Goal: Task Accomplishment & Management: Use online tool/utility

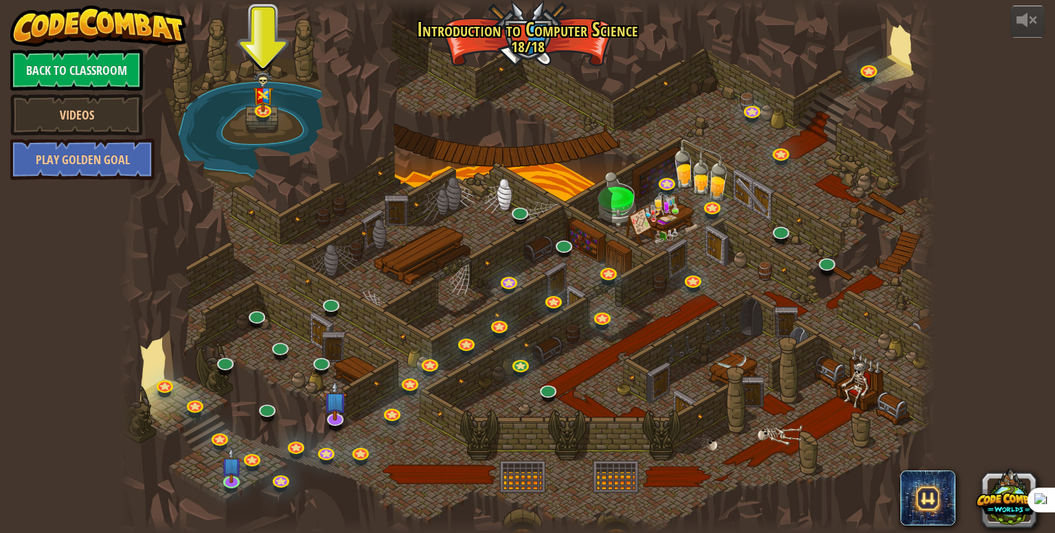
click at [519, 45] on div at bounding box center [527, 266] width 815 height 533
click at [73, 78] on link "Back to Classroom" at bounding box center [76, 69] width 133 height 41
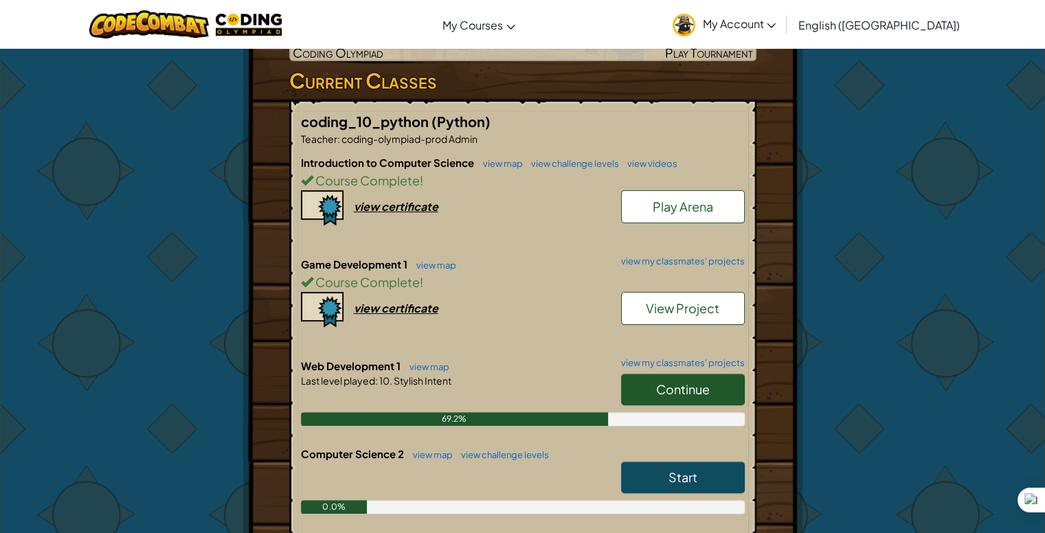
scroll to position [412, 0]
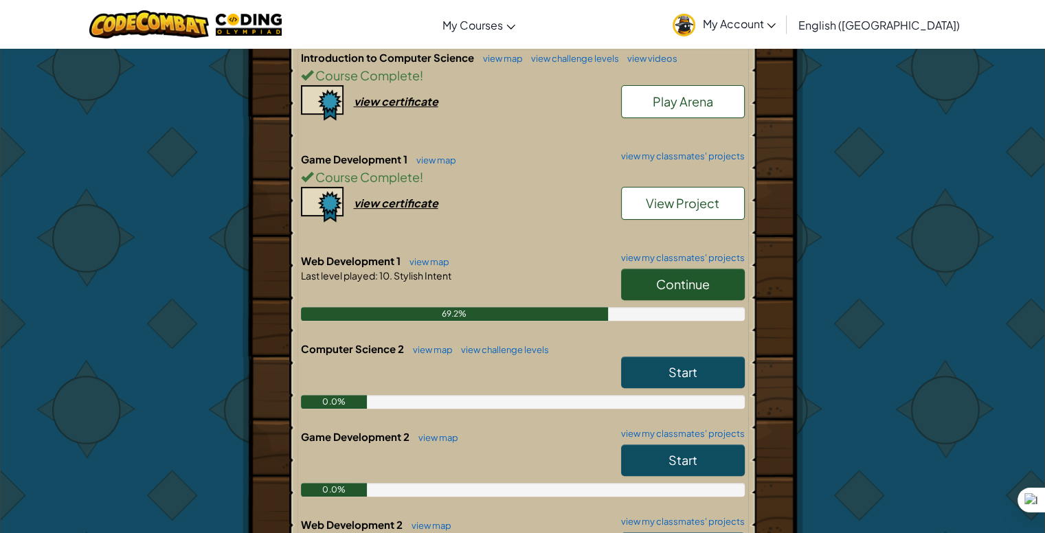
click at [668, 284] on span "Continue" at bounding box center [683, 284] width 54 height 16
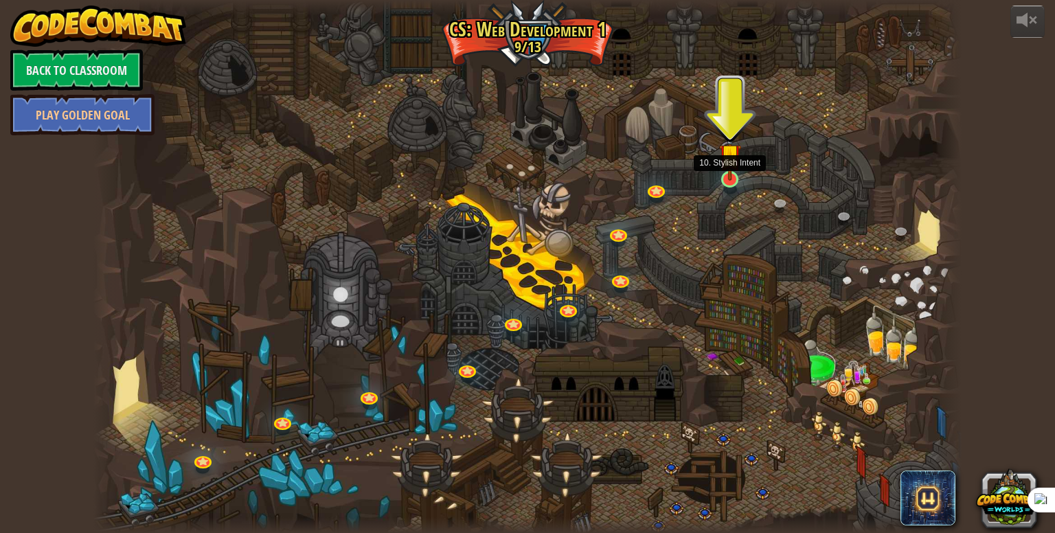
click at [734, 179] on img at bounding box center [730, 155] width 23 height 52
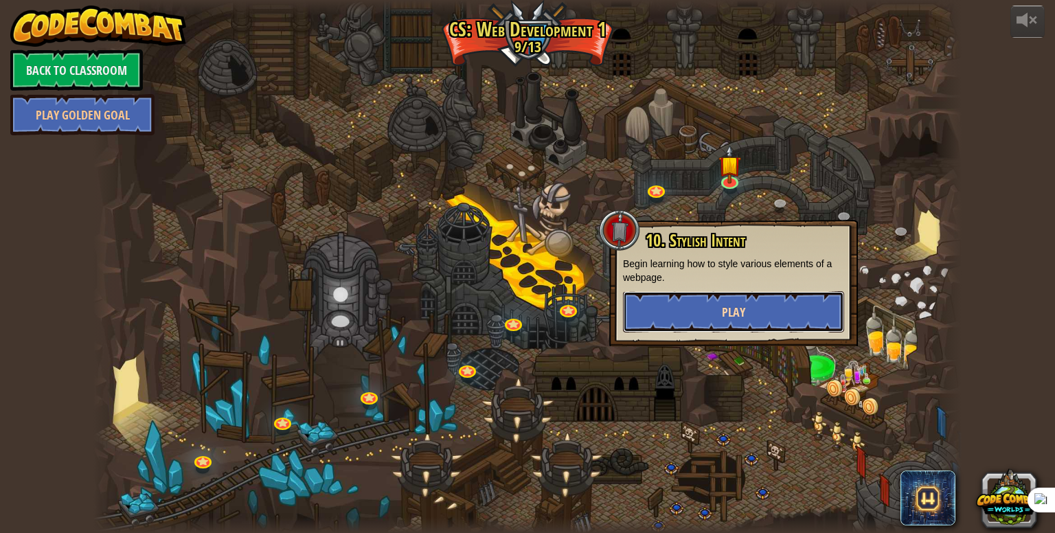
click at [709, 304] on button "Play" at bounding box center [733, 311] width 221 height 41
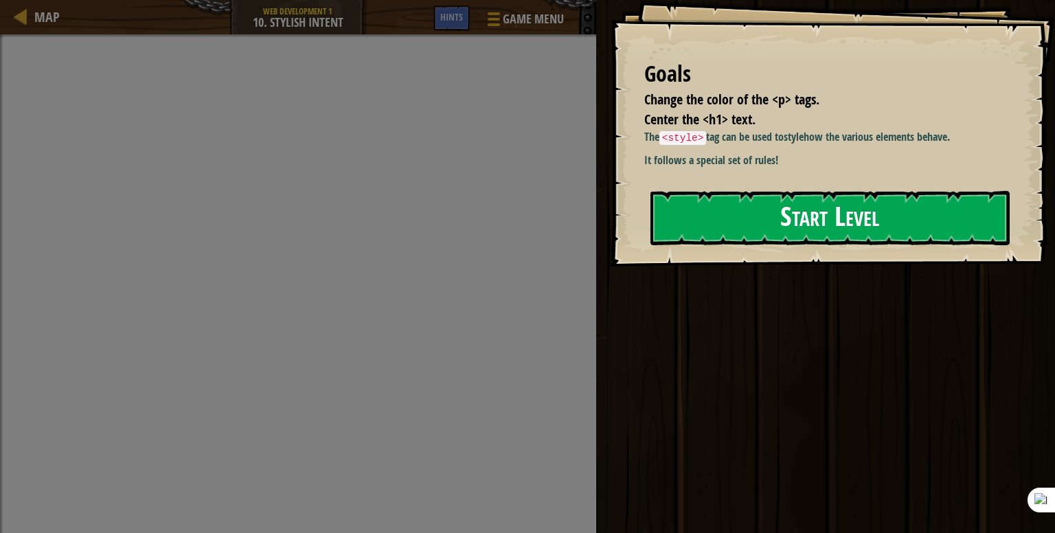
click at [879, 232] on button "Start Level" at bounding box center [829, 218] width 359 height 54
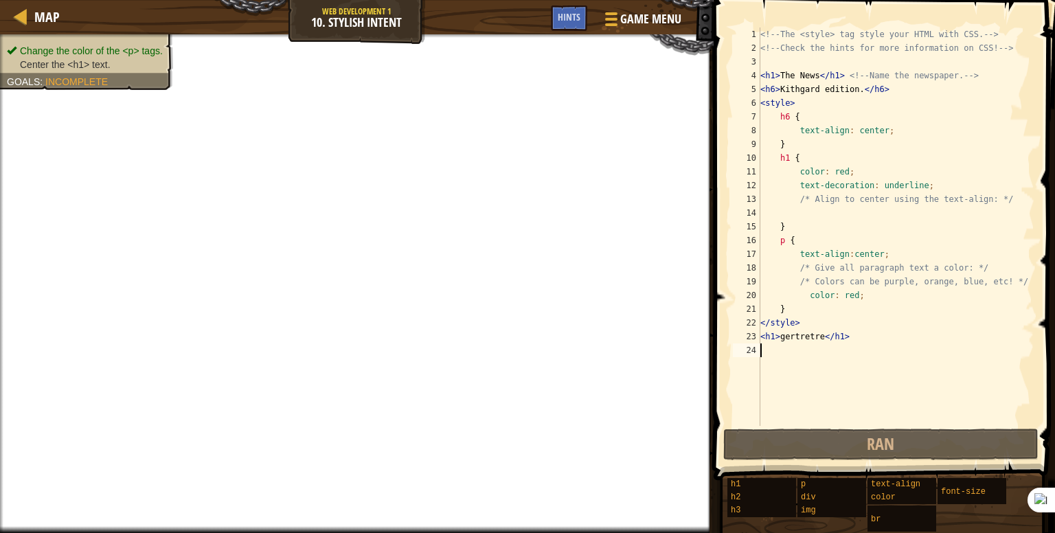
click at [935, 295] on div "<!-- The <style> tag style your HTML with CSS. --> <!-- Check the hints for mor…" at bounding box center [896, 240] width 277 height 426
click at [848, 137] on div "<!-- The <style> tag style your HTML with CSS. --> <!-- Check the hints for mor…" at bounding box center [896, 240] width 277 height 426
click at [830, 182] on div "<!-- The <style> tag style your HTML with CSS. --> <!-- Check the hints for mor…" at bounding box center [896, 240] width 277 height 426
click at [843, 143] on div "<!-- The <style> tag style your HTML with CSS. --> <!-- Check the hints for mor…" at bounding box center [896, 240] width 277 height 426
click at [819, 113] on div "<!-- The <style> tag style your HTML with CSS. --> <!-- Check the hints for mor…" at bounding box center [896, 240] width 277 height 426
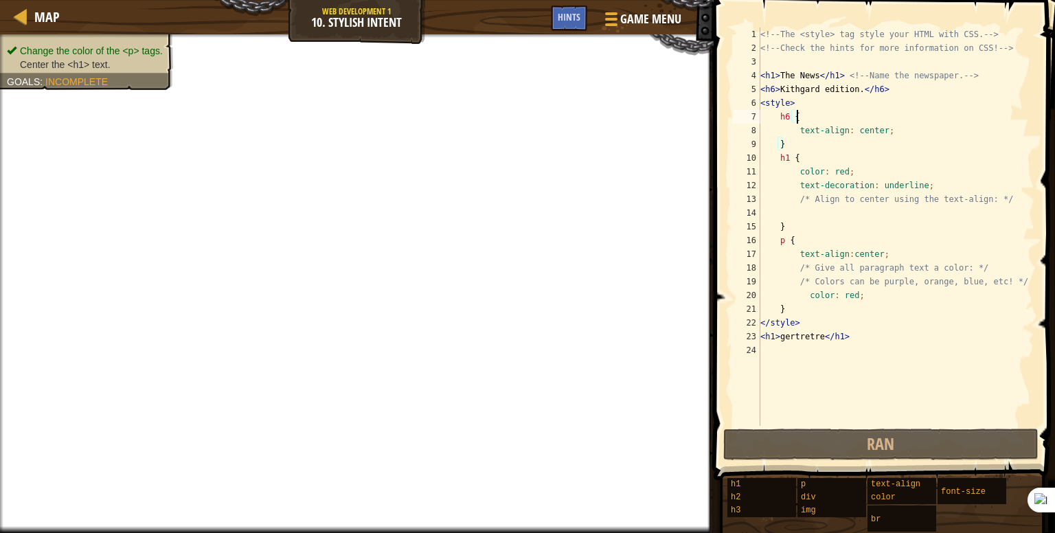
click at [818, 124] on div "<!-- The <style> tag style your HTML with CSS. --> <!-- Check the hints for mor…" at bounding box center [896, 240] width 277 height 426
click at [828, 119] on div "<!-- The <style> tag style your HTML with CSS. --> <!-- Check the hints for mor…" at bounding box center [896, 240] width 277 height 426
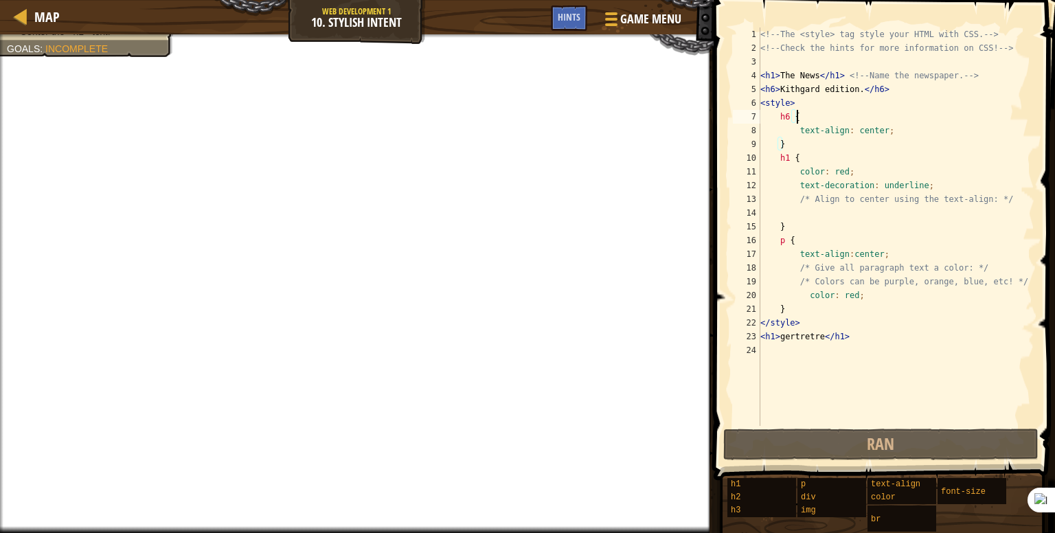
click at [852, 295] on div "<!-- The <style> tag style your HTML with CSS. --> <!-- Check the hints for mor…" at bounding box center [896, 240] width 277 height 426
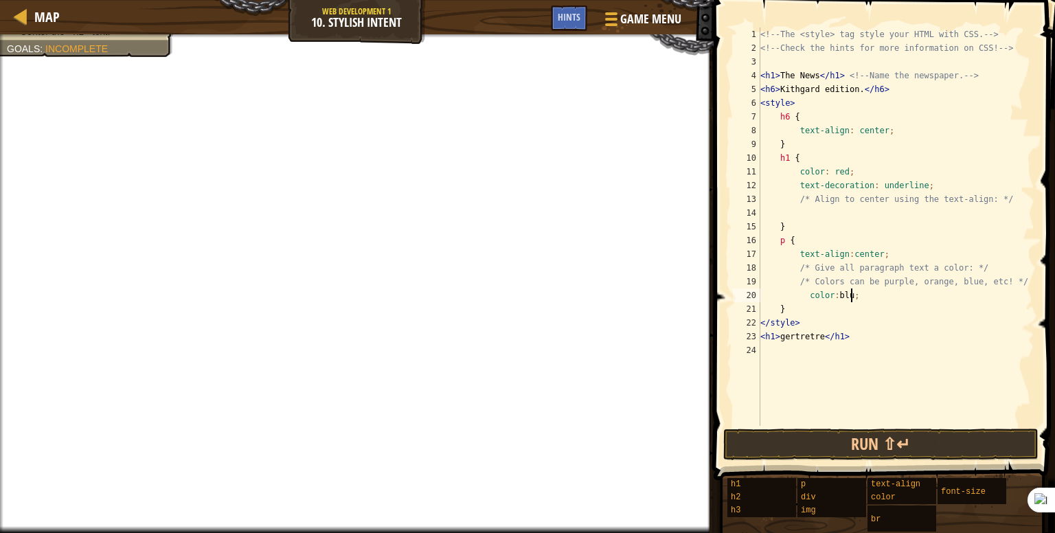
scroll to position [6, 8]
type textarea "color: blue;"
click at [626, 17] on span "Game Menu" at bounding box center [651, 19] width 64 height 19
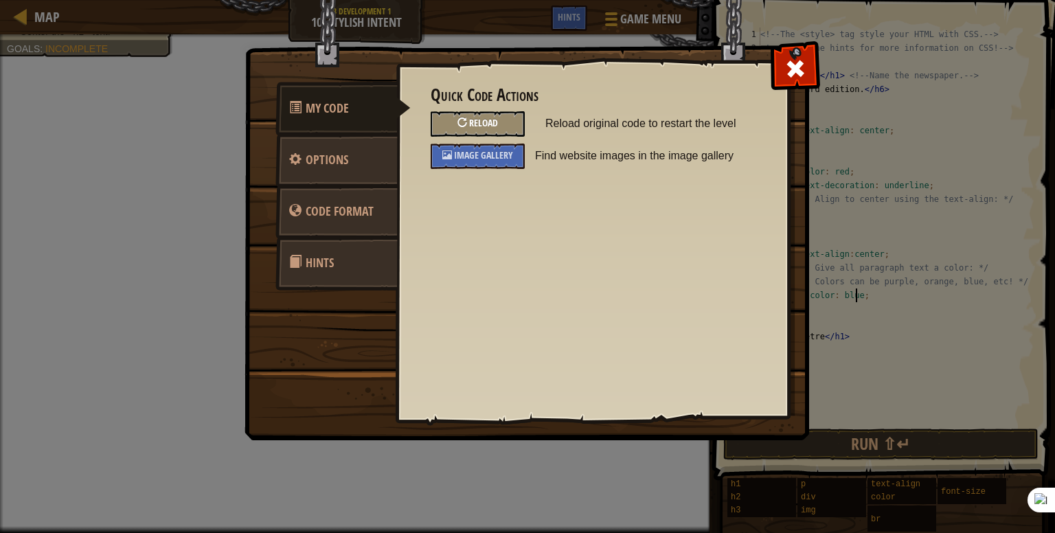
click at [469, 124] on div "Reload" at bounding box center [478, 123] width 94 height 25
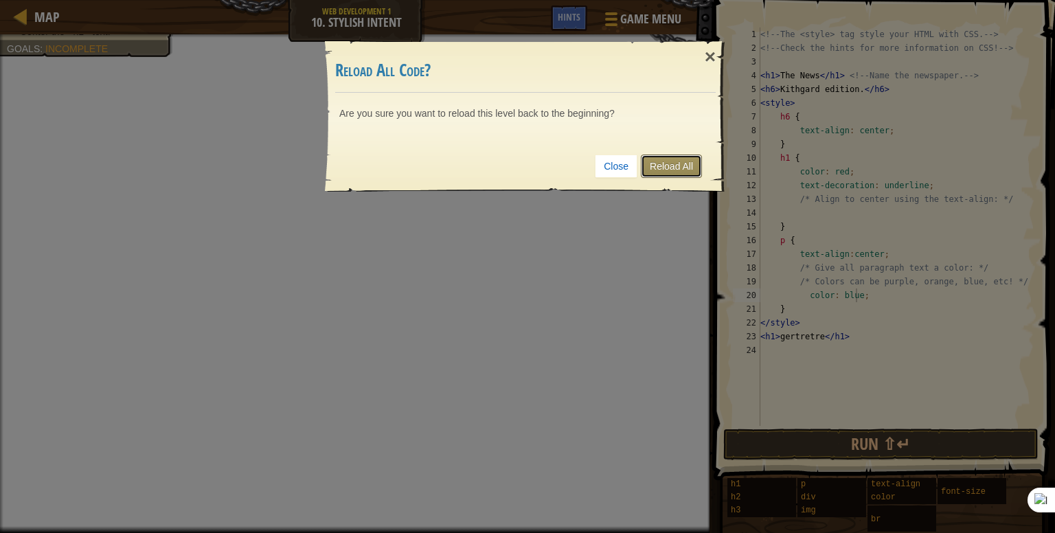
click at [669, 163] on link "Reload All" at bounding box center [671, 166] width 61 height 23
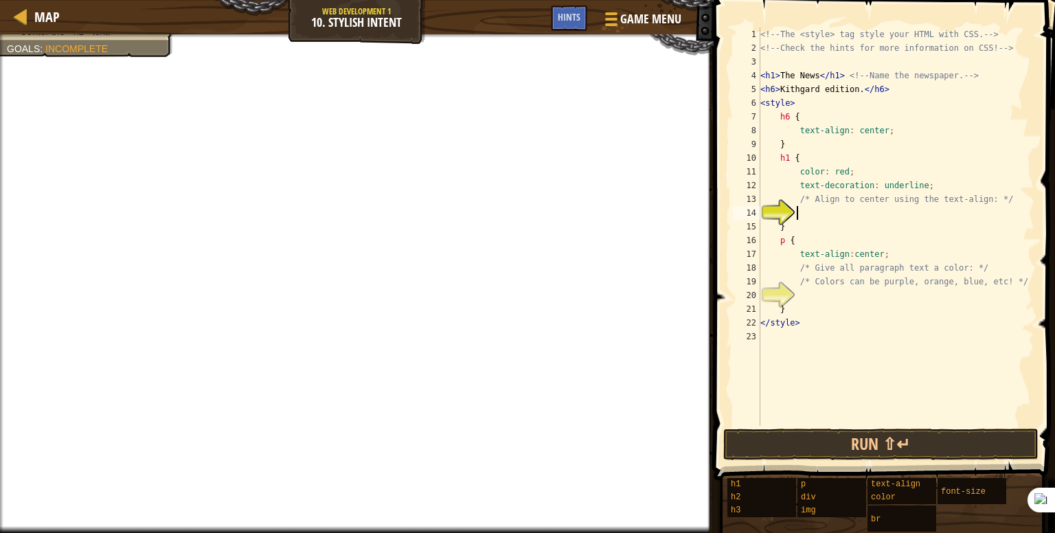
scroll to position [6, 2]
click at [643, 21] on span "Game Menu" at bounding box center [651, 19] width 64 height 19
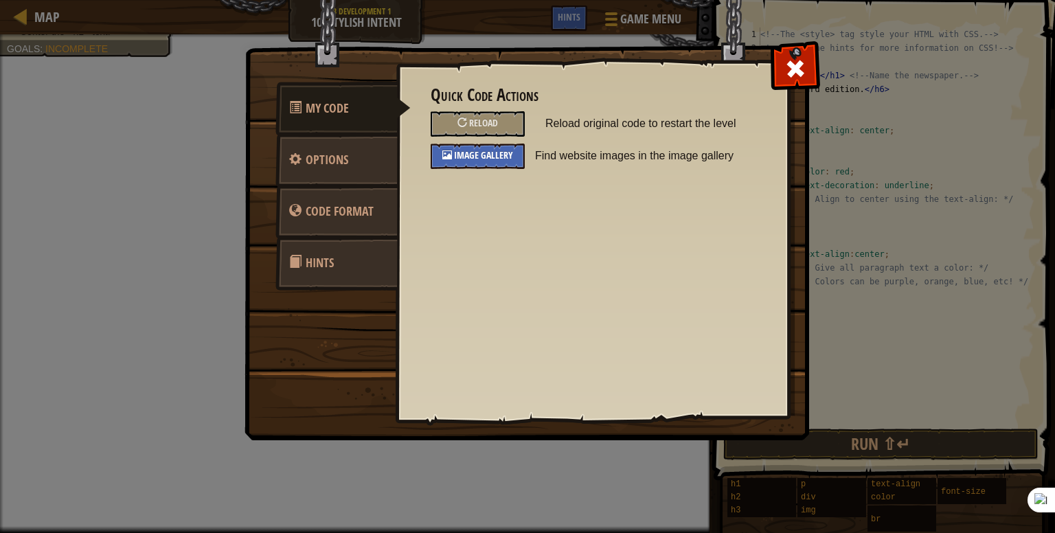
click at [444, 152] on div at bounding box center [447, 155] width 10 height 10
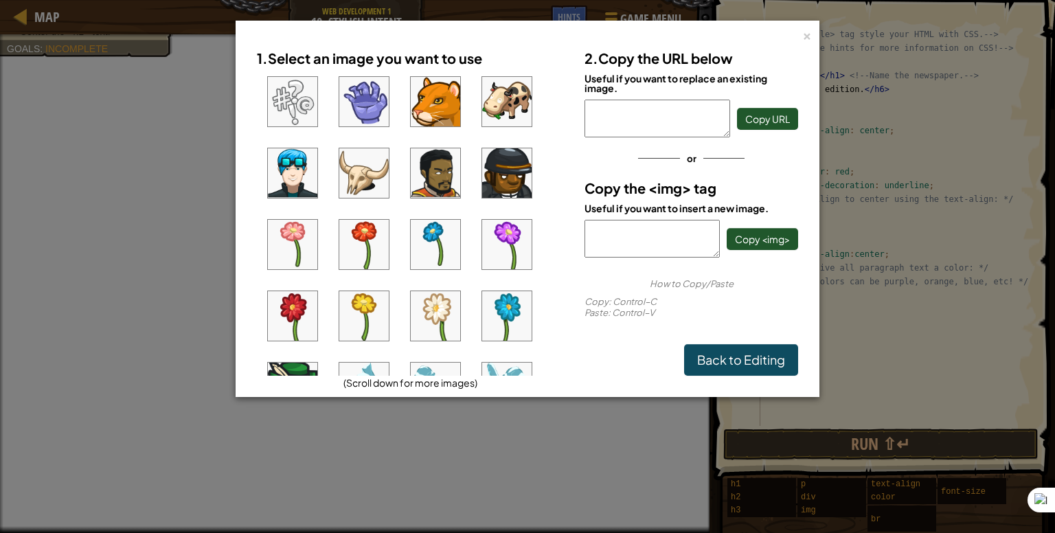
scroll to position [0, 0]
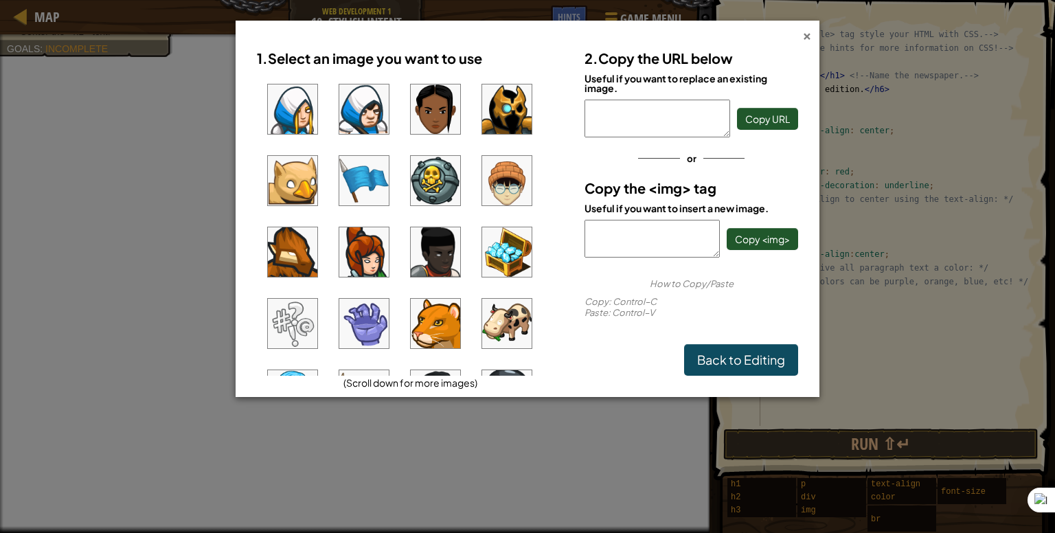
click at [806, 38] on div "×" at bounding box center [807, 34] width 10 height 14
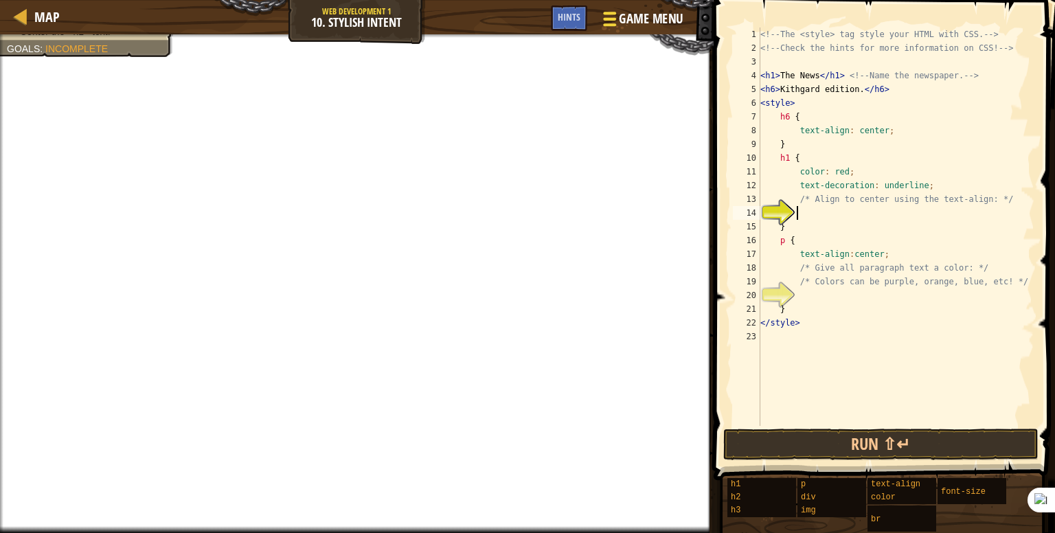
click at [646, 20] on span "Game Menu" at bounding box center [651, 19] width 64 height 19
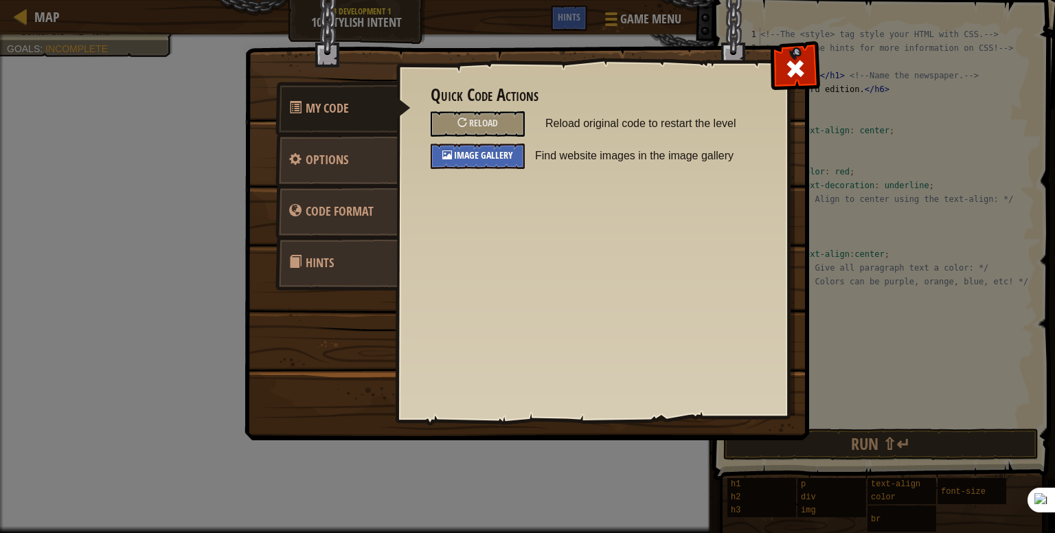
click at [474, 152] on span "Image Gallery" at bounding box center [483, 154] width 59 height 13
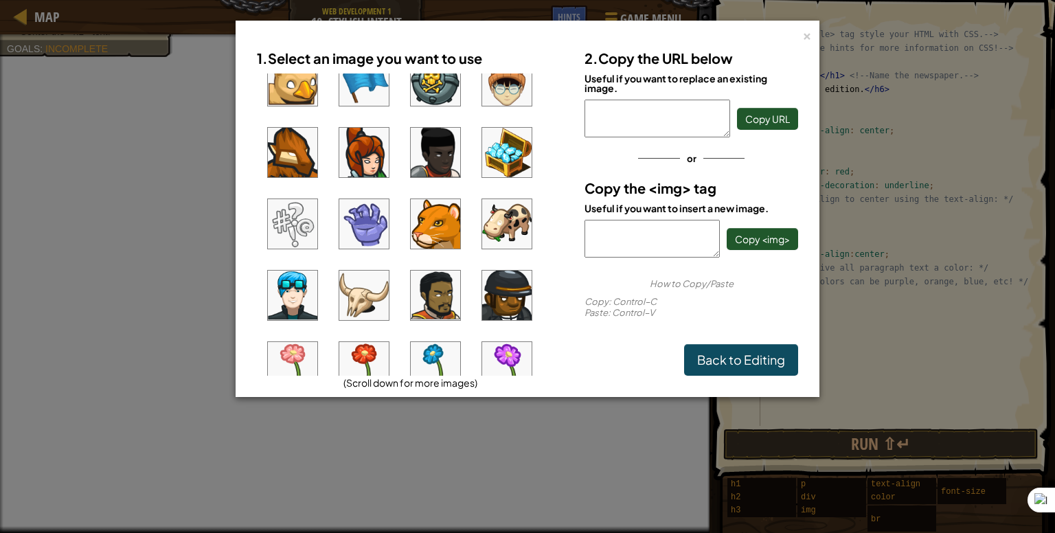
scroll to position [137, 0]
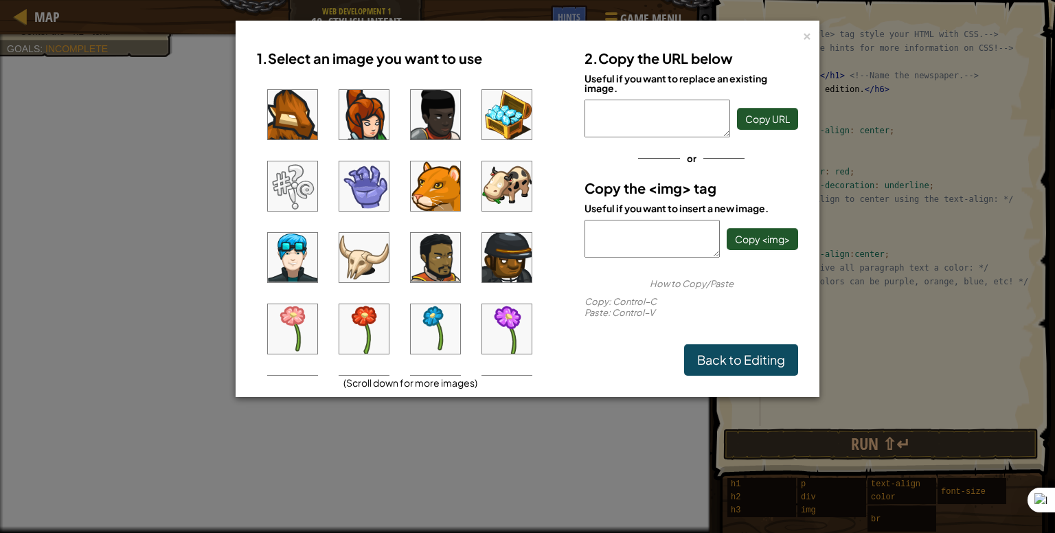
click at [286, 188] on img at bounding box center [292, 185] width 49 height 49
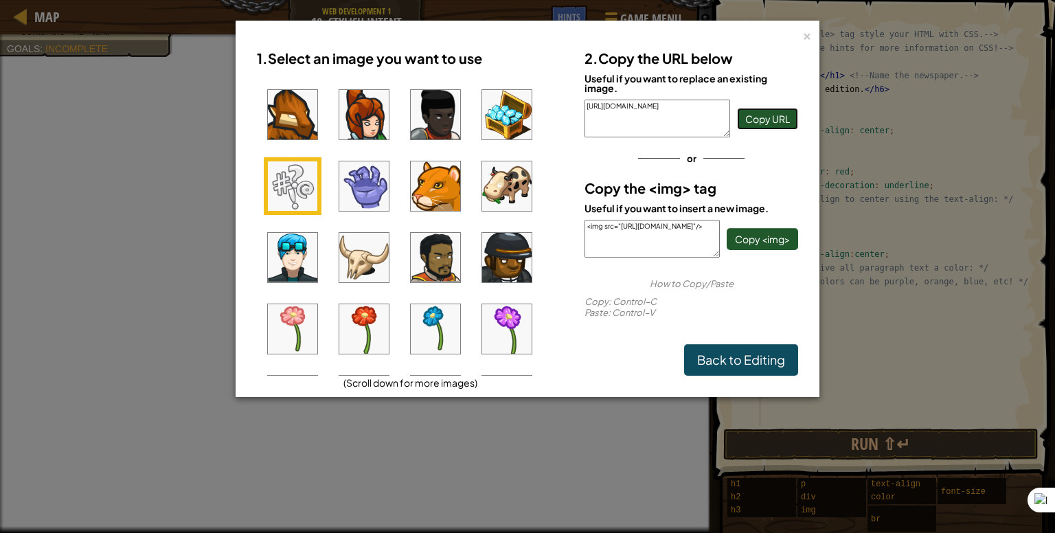
click at [764, 123] on span "Copy URL" at bounding box center [767, 119] width 45 height 12
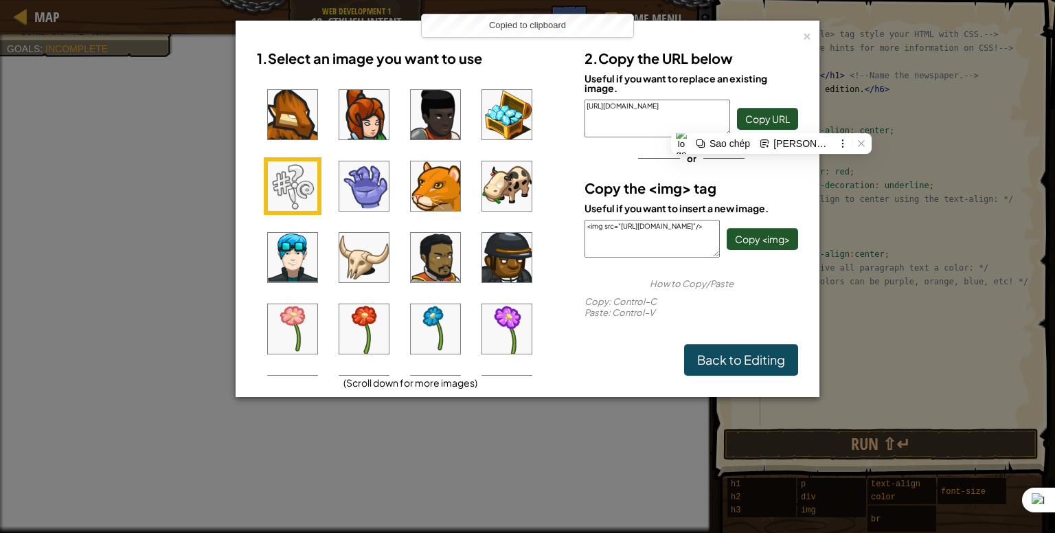
click at [800, 34] on div "1. Select an image you want to use (Scroll down for more images) 2. Copy the UR…" at bounding box center [527, 209] width 569 height 361
click at [806, 30] on div "×" at bounding box center [807, 34] width 10 height 14
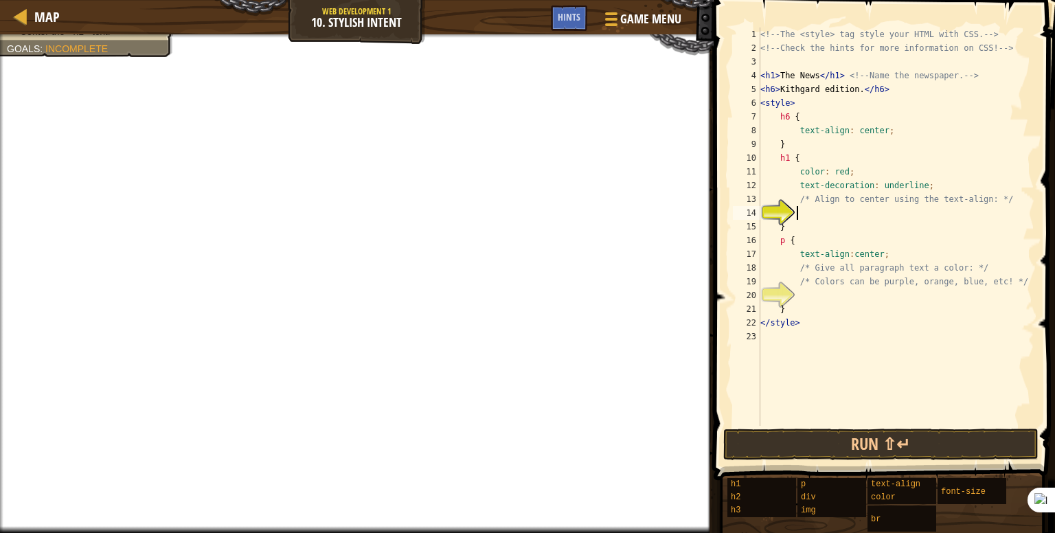
click at [813, 359] on div "<!-- The <style> tag style your HTML with CSS. --> <!-- Check the hints for mor…" at bounding box center [896, 240] width 277 height 426
click at [791, 336] on div "<!-- The <style> tag style your HTML with CSS. --> <!-- Check the hints for mor…" at bounding box center [896, 240] width 277 height 426
paste textarea "[URL][DOMAIN_NAME]'"
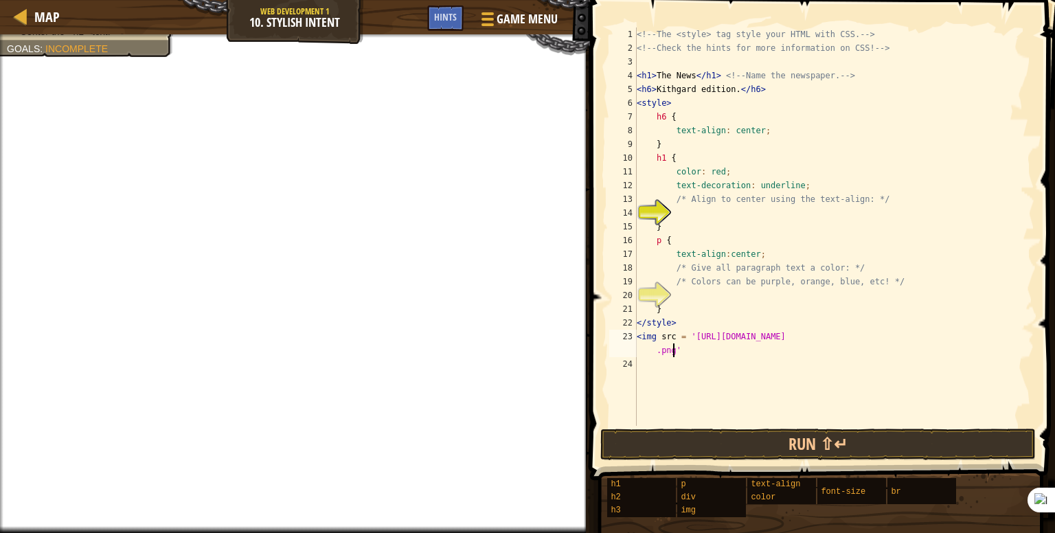
click at [679, 227] on div "<!-- The <style> tag style your HTML with CSS. --> <!-- Check the hints for mor…" at bounding box center [834, 240] width 400 height 426
type textarea "}"
click at [682, 212] on div "<!-- The <style> tag style your HTML with CSS. --> <!-- Check the hints for mor…" at bounding box center [834, 240] width 400 height 426
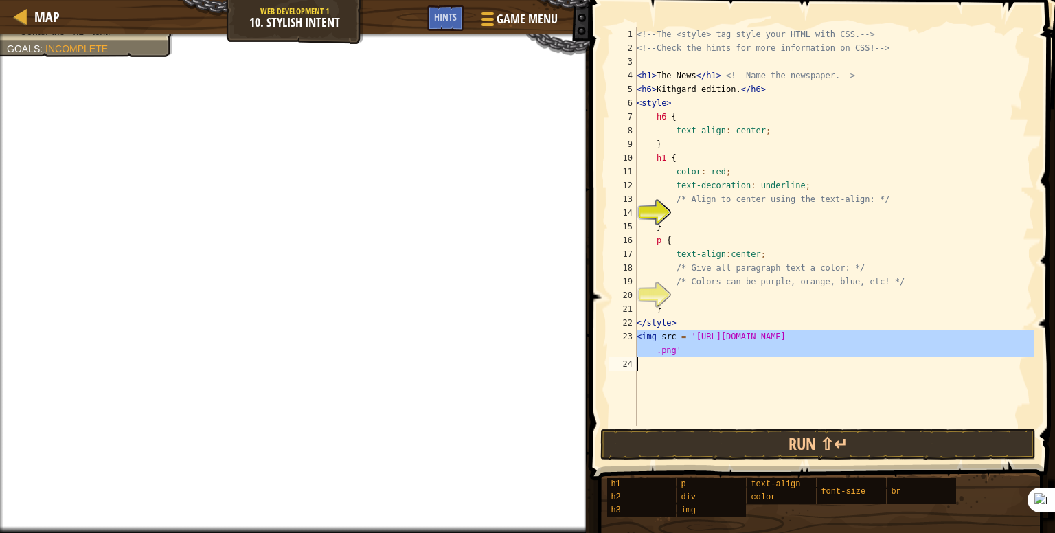
drag, startPoint x: 639, startPoint y: 337, endPoint x: 701, endPoint y: 358, distance: 66.0
click at [701, 358] on div "<!-- The <style> tag style your HTML with CSS. --> <!-- Check the hints for mor…" at bounding box center [834, 240] width 400 height 426
type textarea "<img src = '[URL][DOMAIN_NAME]'"
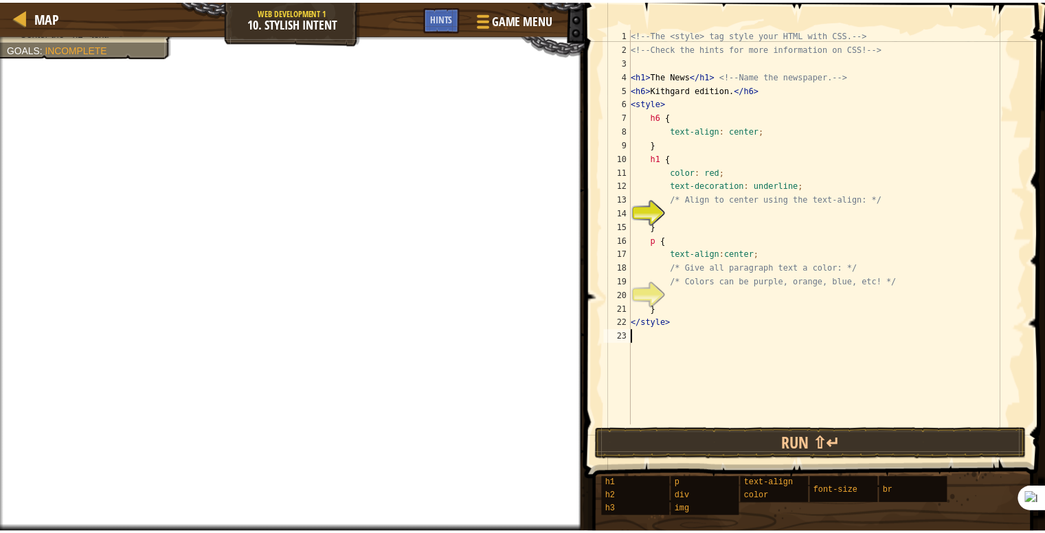
scroll to position [6, 0]
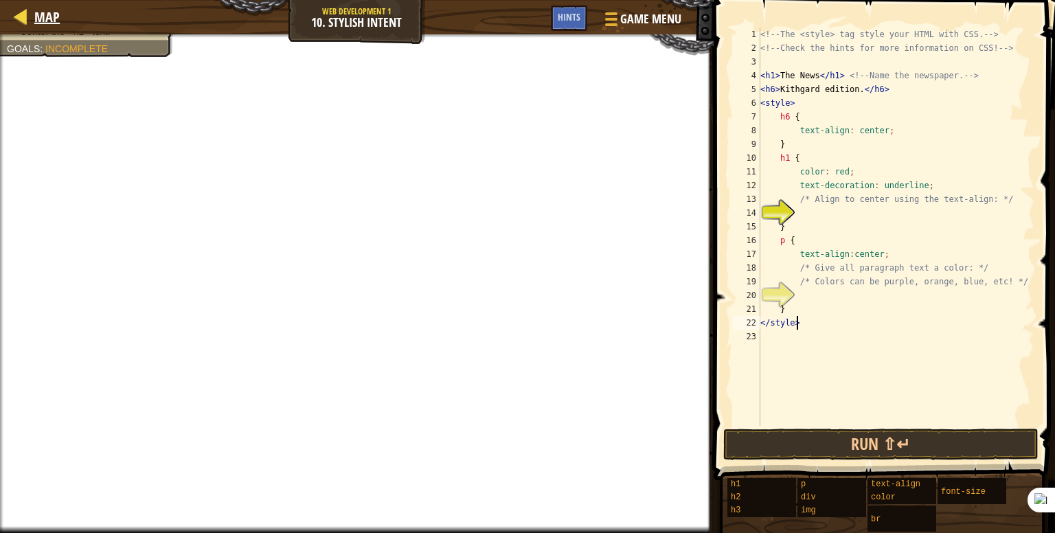
type textarea "</style>"
click at [21, 14] on div at bounding box center [20, 16] width 17 height 17
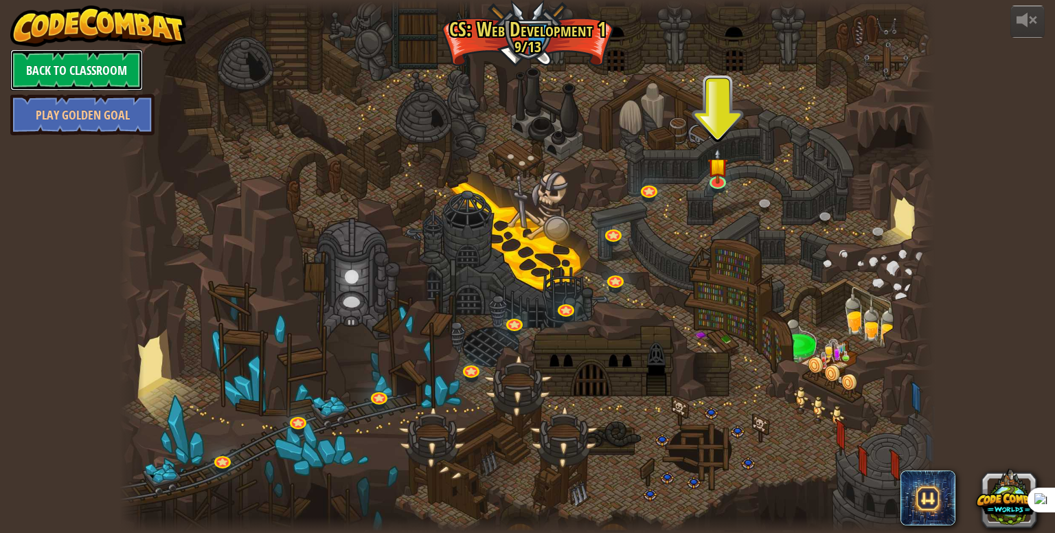
click at [47, 64] on link "Back to Classroom" at bounding box center [76, 69] width 133 height 41
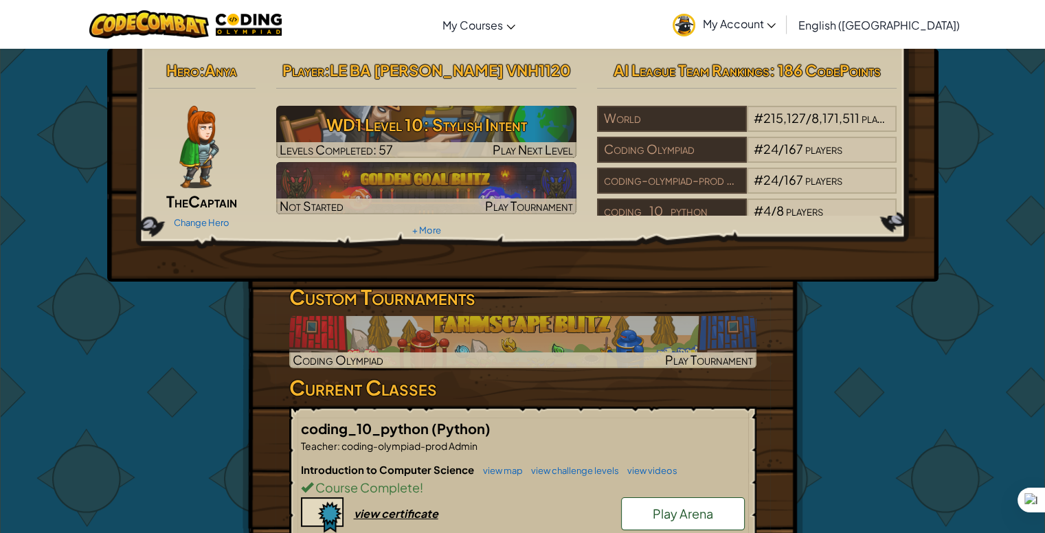
click at [909, 34] on link "English ([GEOGRAPHIC_DATA])" at bounding box center [878, 24] width 175 height 37
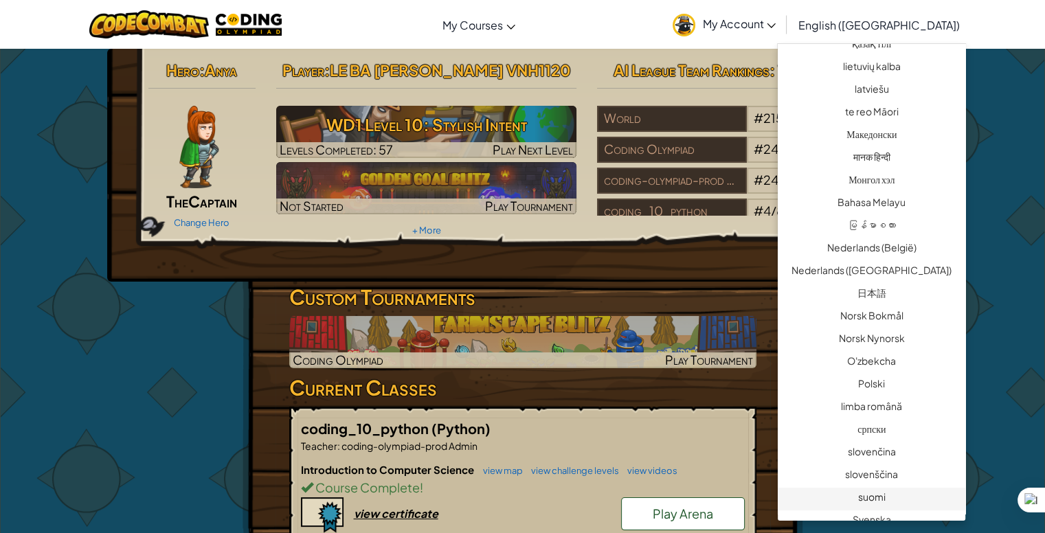
scroll to position [926, 0]
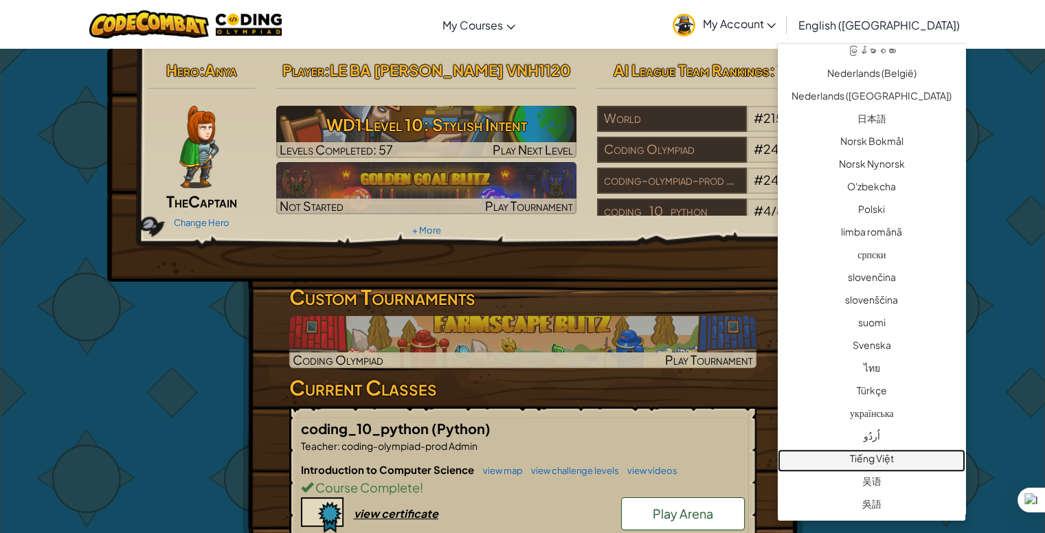
click at [880, 461] on link "Tiếng Việt" at bounding box center [870, 460] width 187 height 23
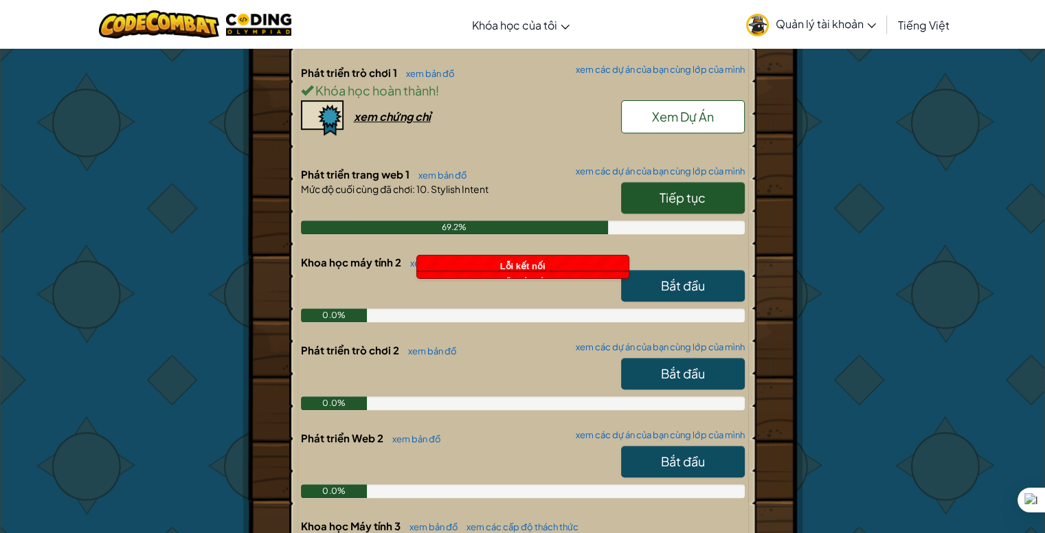
scroll to position [549, 0]
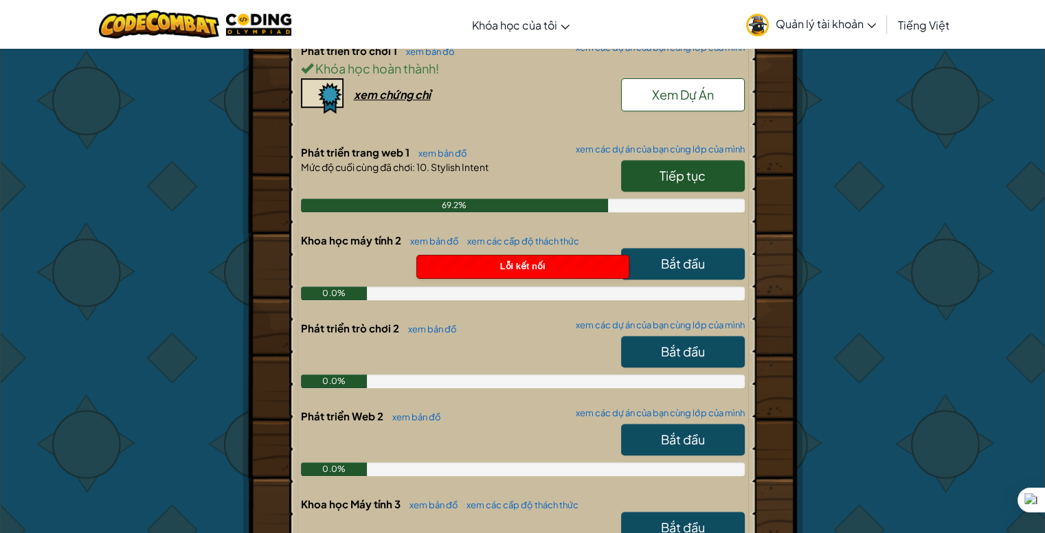
click at [683, 168] on span "Tiếp tục" at bounding box center [682, 176] width 46 height 16
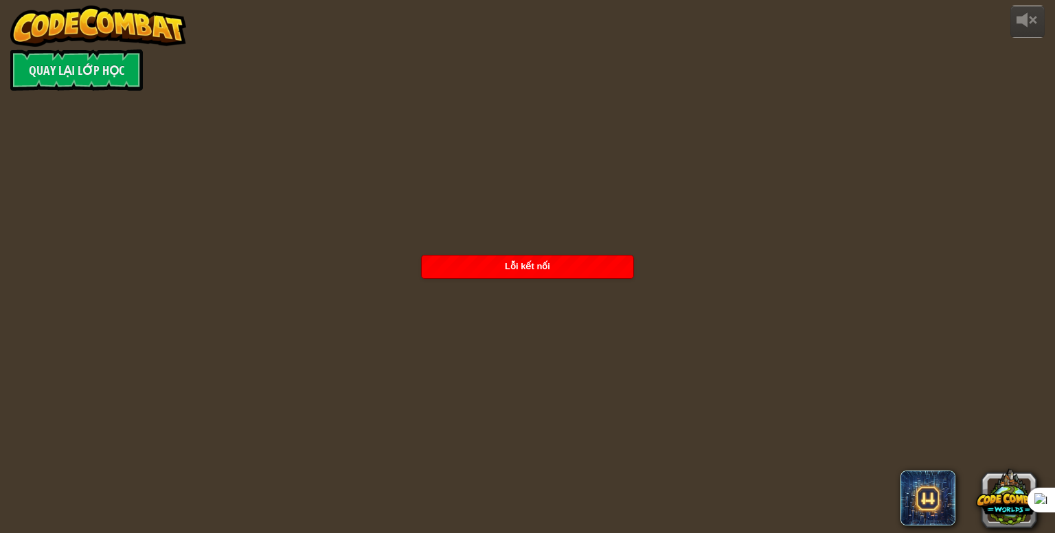
click at [545, 255] on div "Lỗi kết nối" at bounding box center [528, 266] width 212 height 23
